Goal: Task Accomplishment & Management: Manage account settings

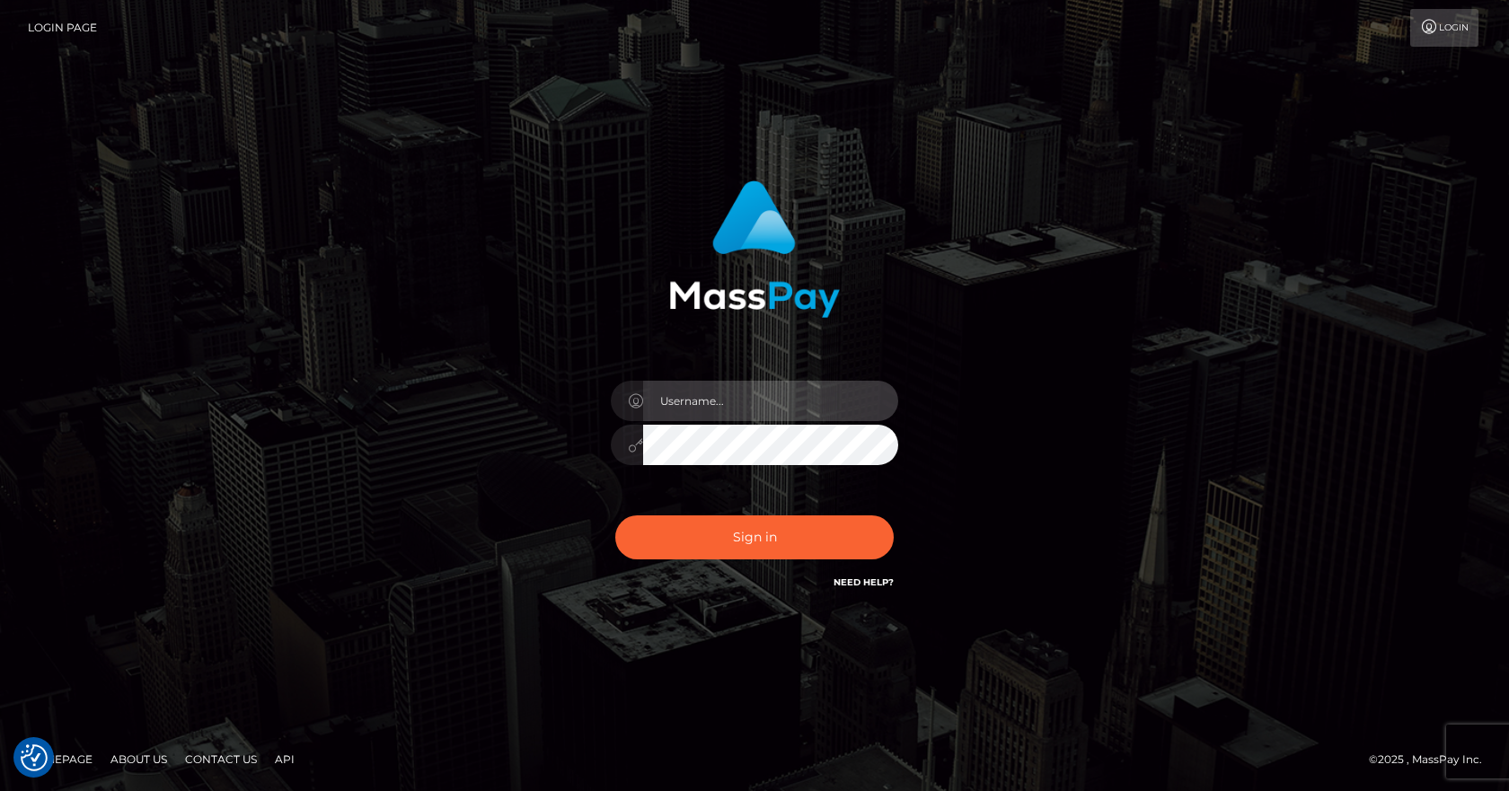
type input "vlad"
click at [612, 517] on div "Sign in Need Help?" at bounding box center [754, 545] width 314 height 80
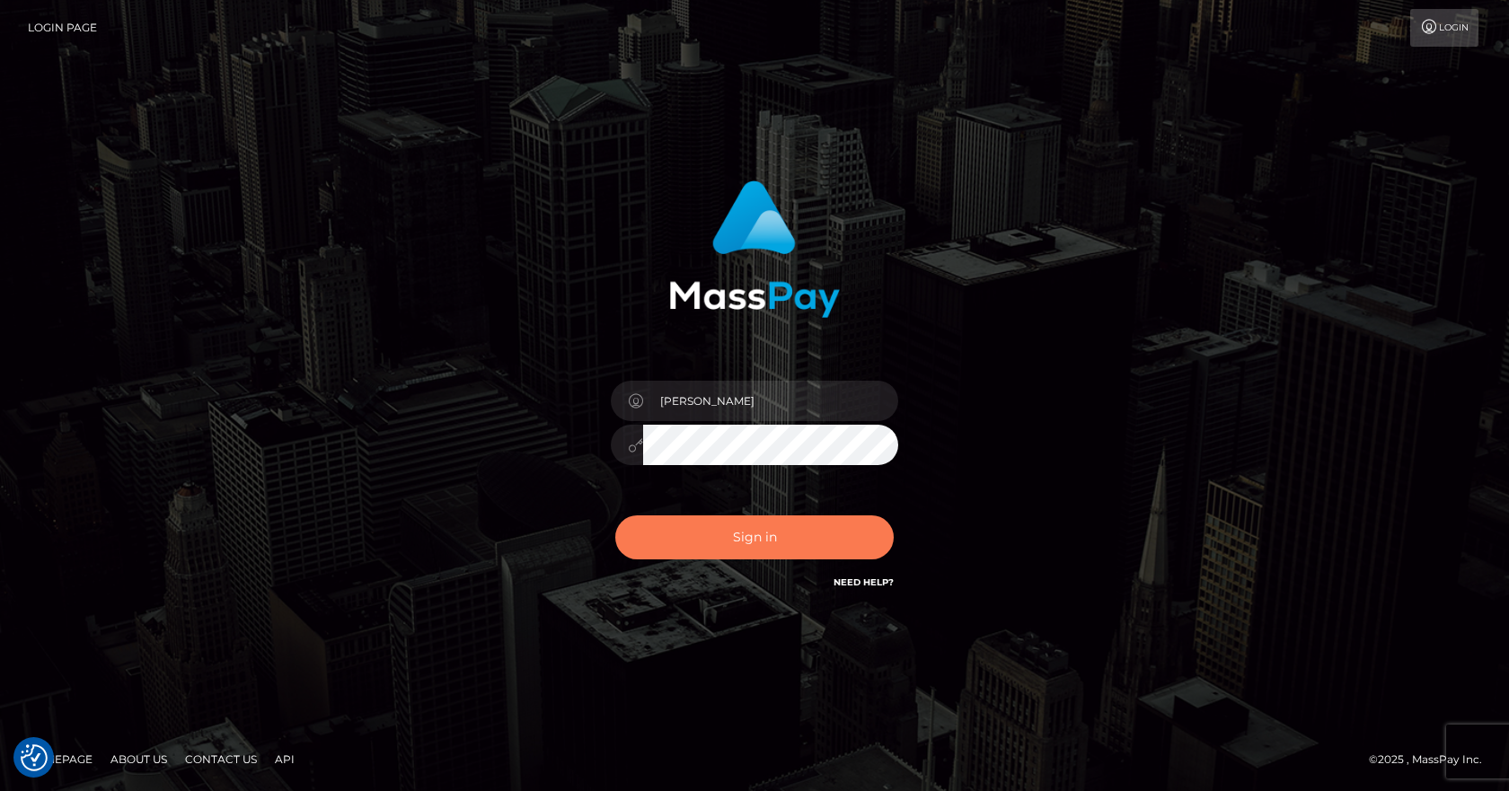
click at [631, 517] on button "Sign in" at bounding box center [754, 538] width 278 height 44
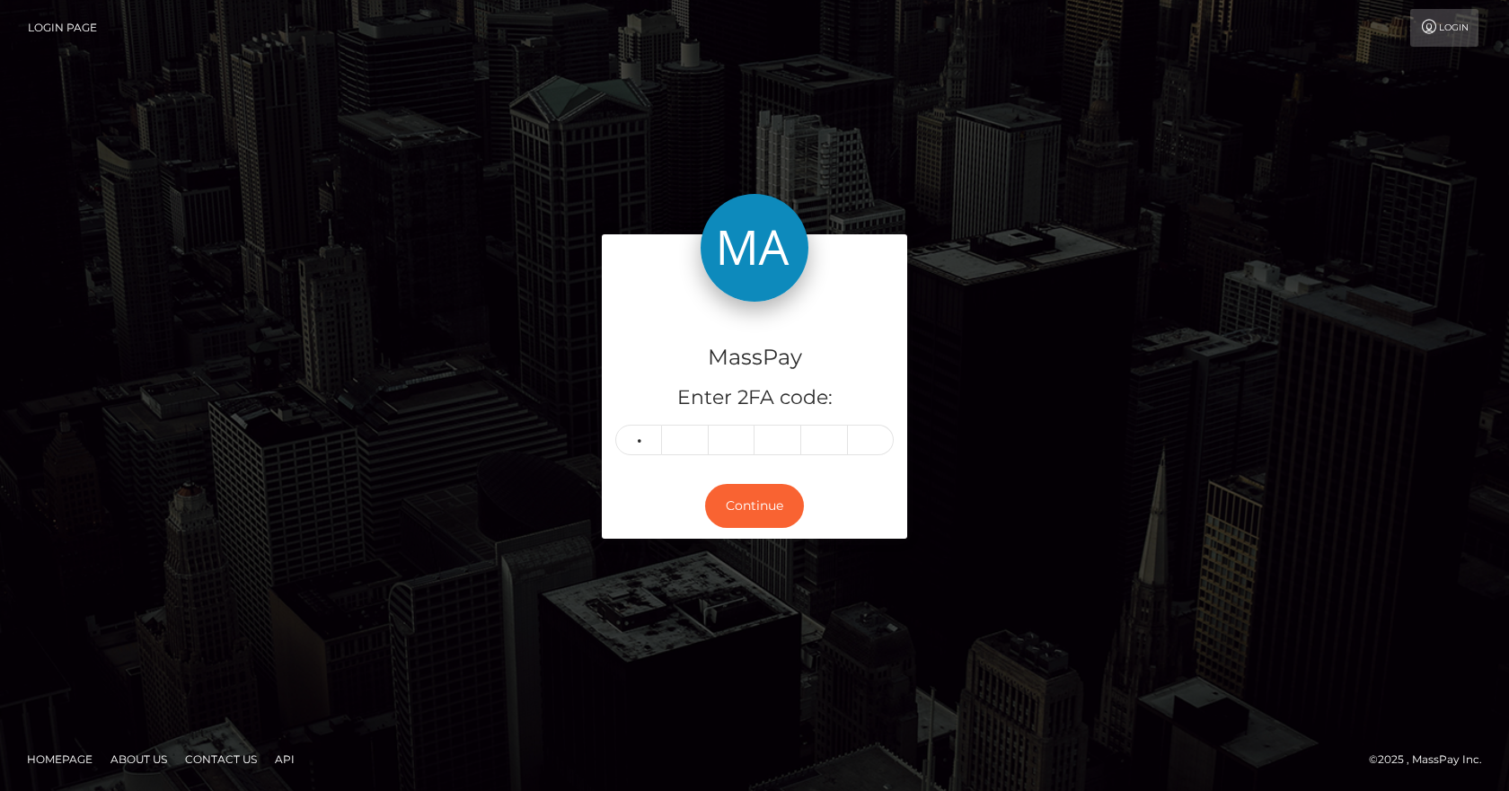
type input "6"
type input "0"
type input "8"
type input "1"
type input "3"
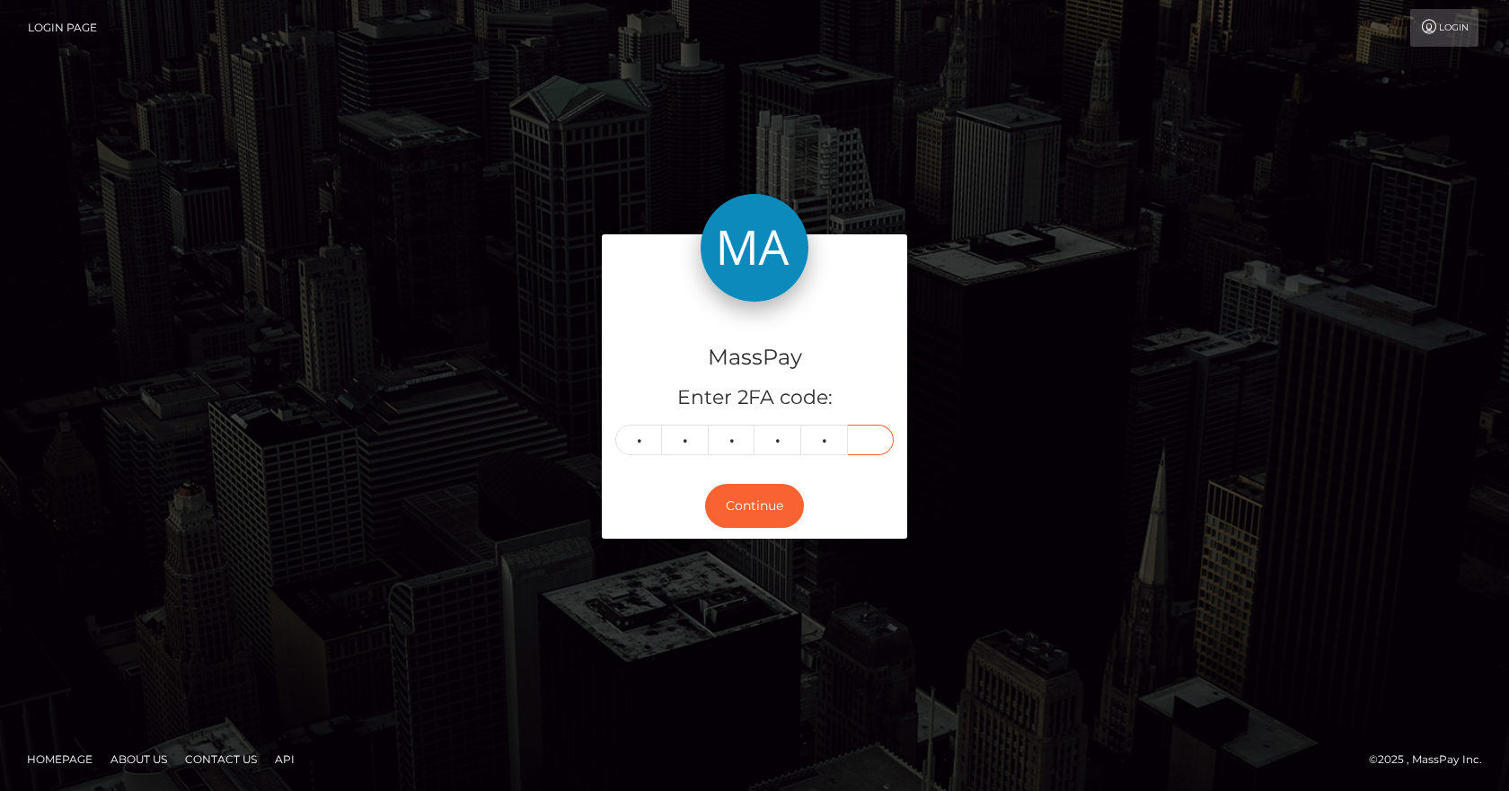
type input "3"
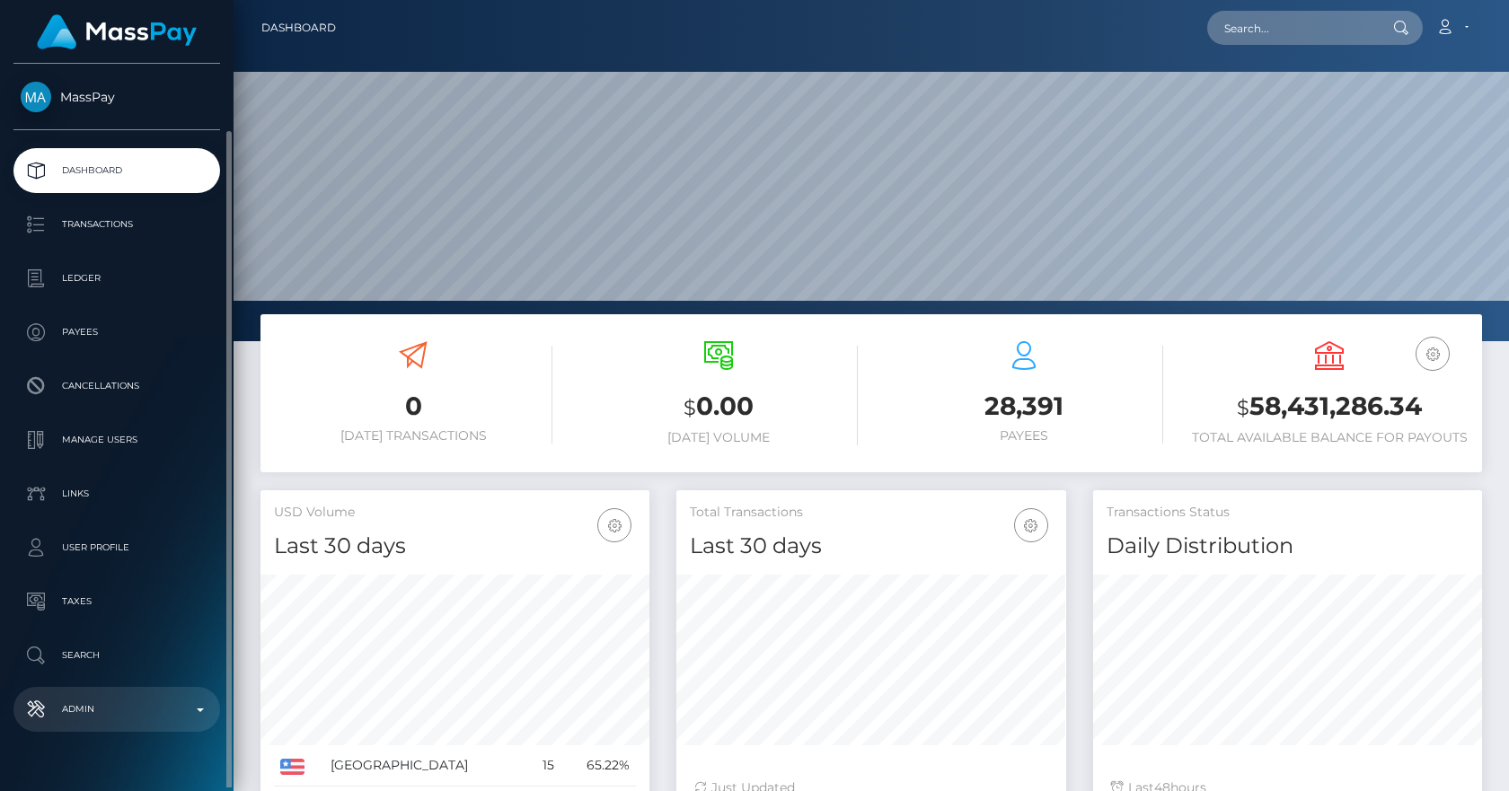
drag, startPoint x: 0, startPoint y: 0, endPoint x: 142, endPoint y: 677, distance: 691.9
click at [142, 696] on p "Admin" at bounding box center [117, 709] width 192 height 27
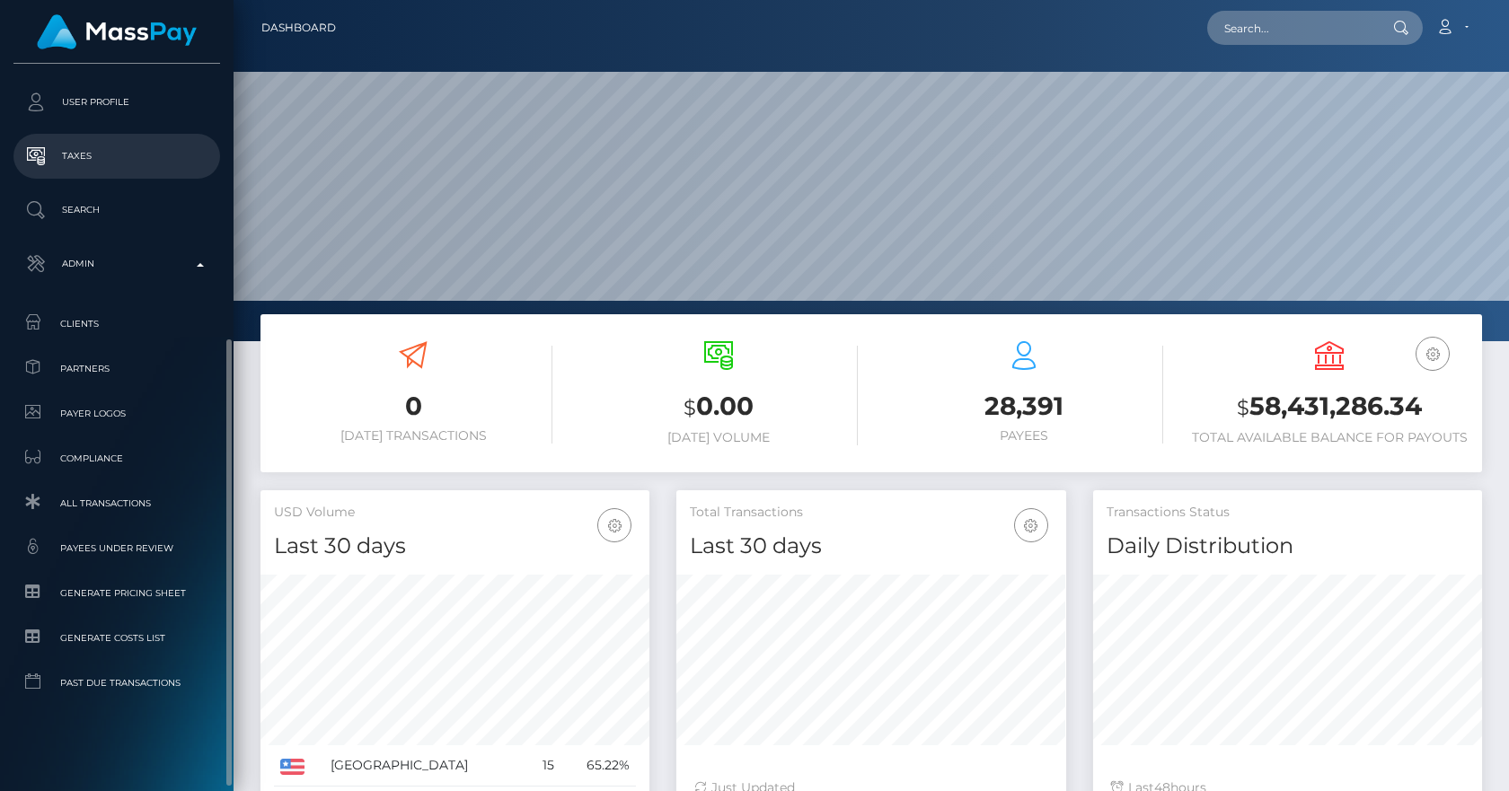
click at [138, 551] on span "Payees under Review" at bounding box center [117, 548] width 192 height 21
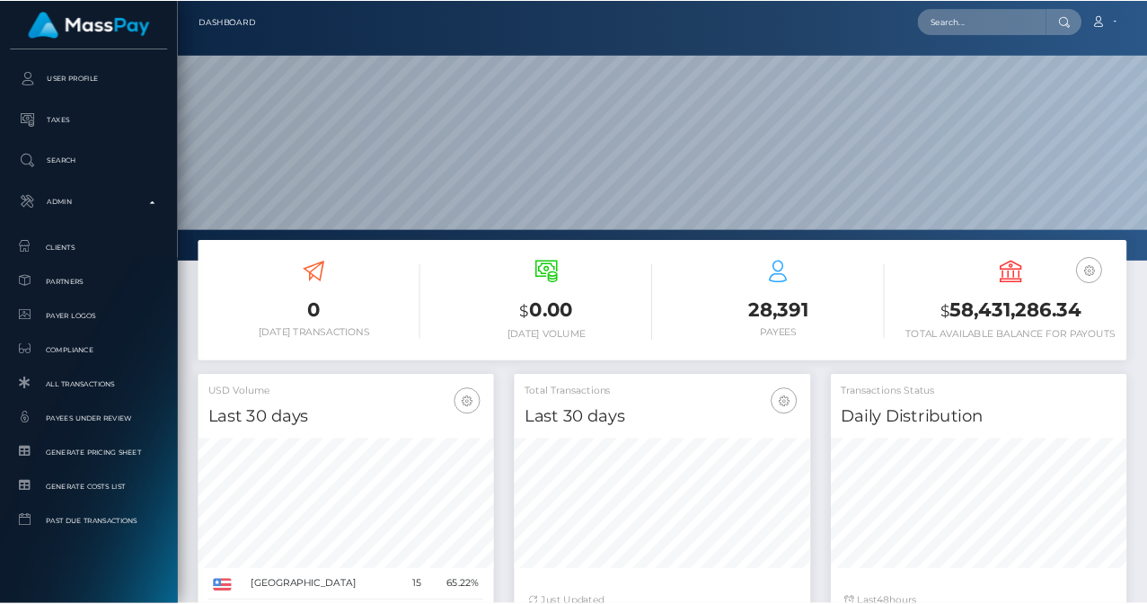
scroll to position [897830, 897880]
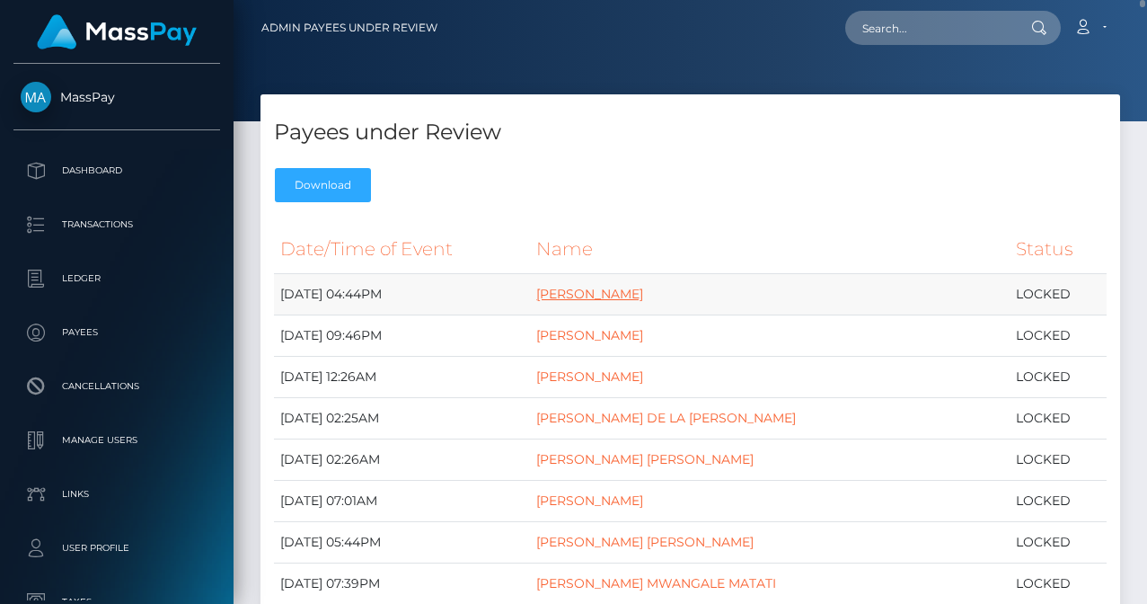
click at [643, 296] on link "[PERSON_NAME]" at bounding box center [589, 294] width 107 height 16
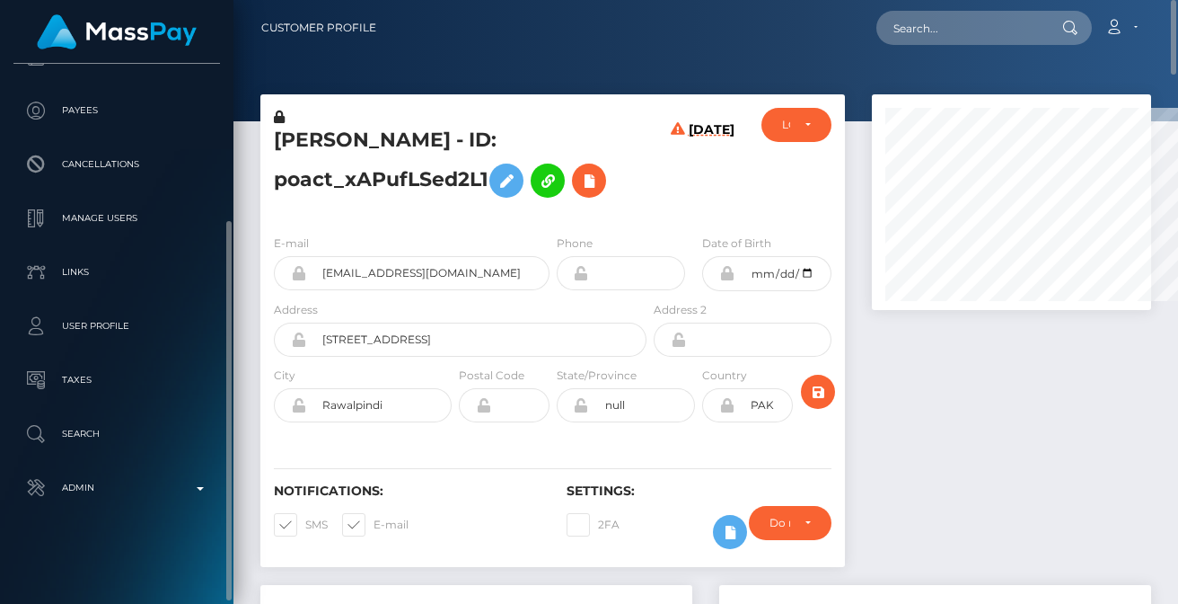
scroll to position [897933, 897869]
